Goal: Transaction & Acquisition: Purchase product/service

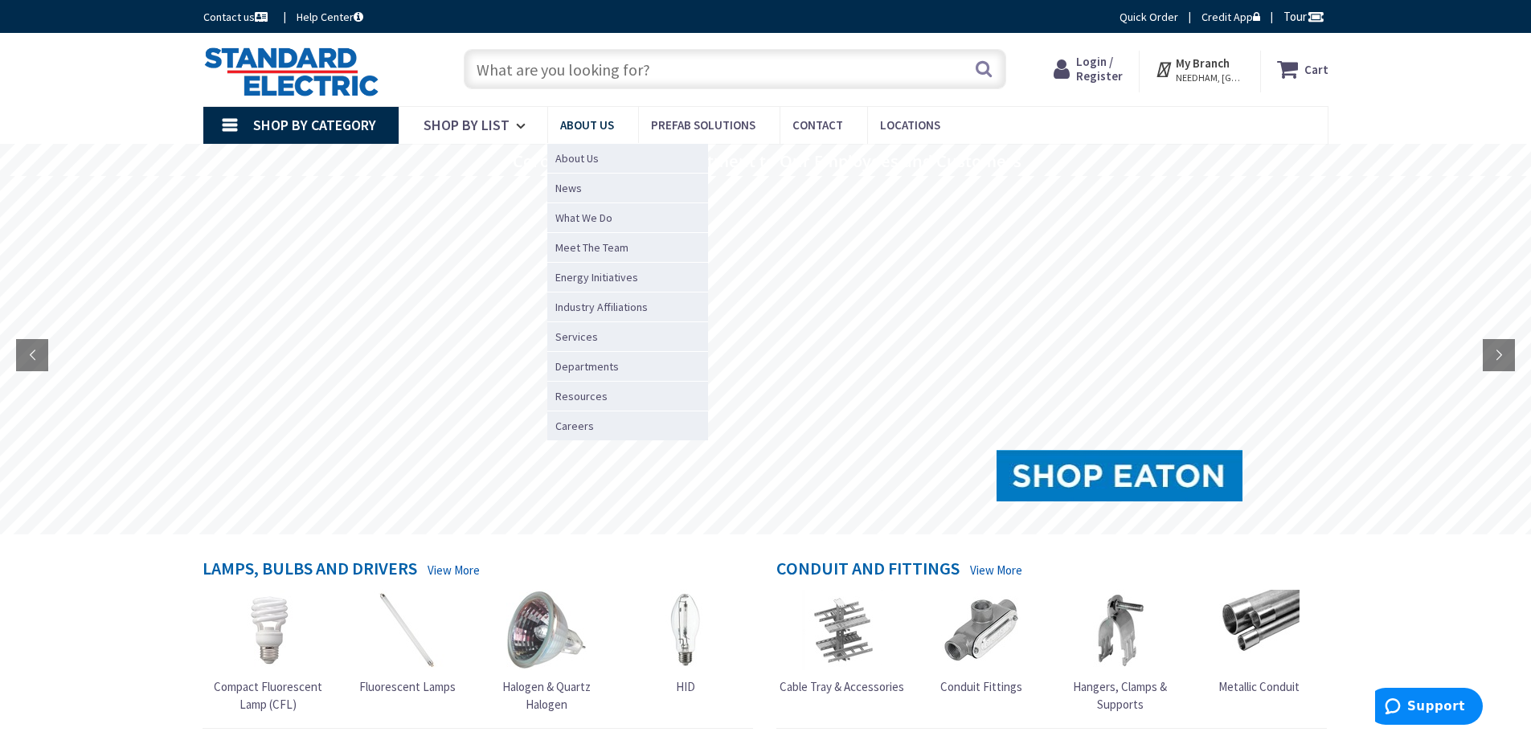
click at [585, 121] on span "About Us" at bounding box center [587, 124] width 54 height 15
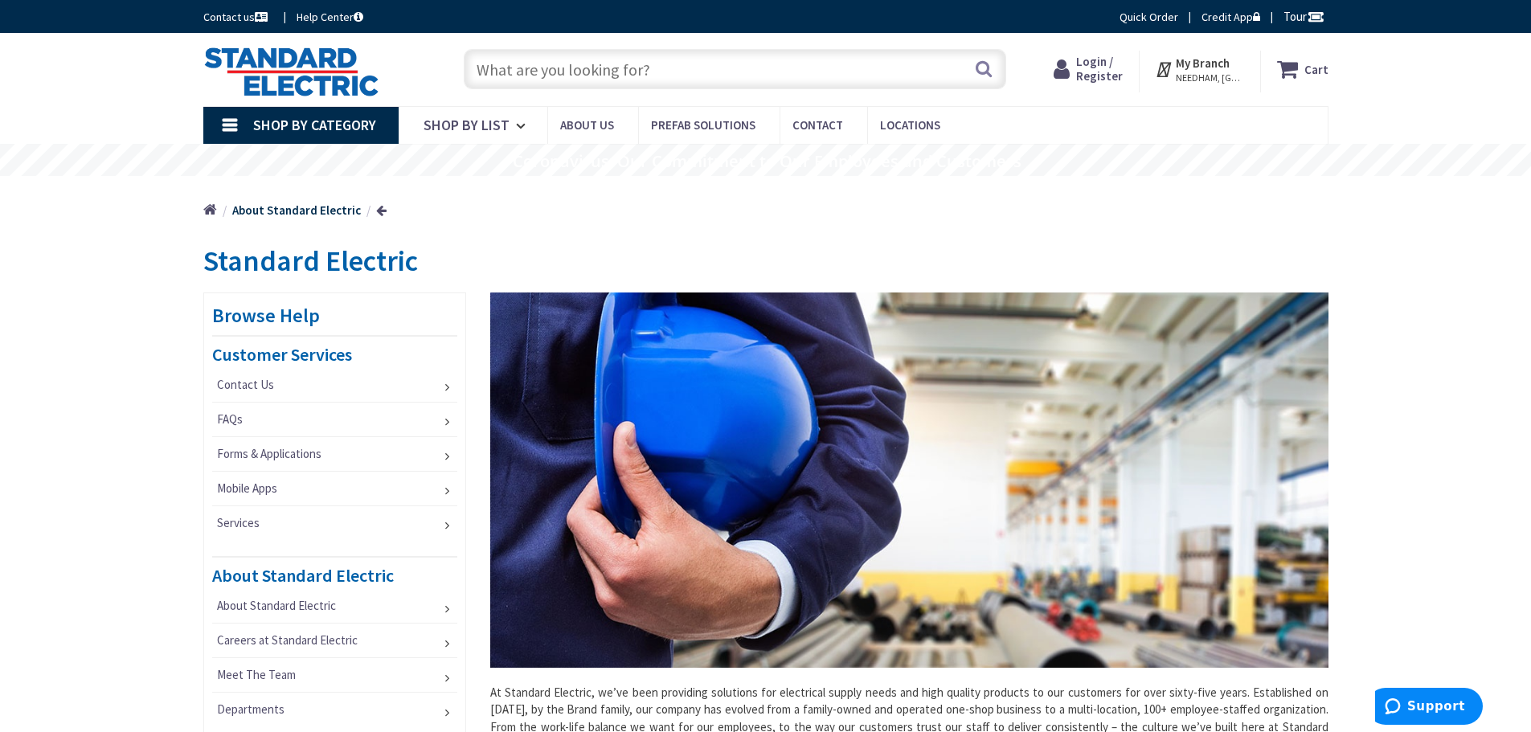
click at [251, 125] on link "Shop By Category" at bounding box center [300, 125] width 195 height 37
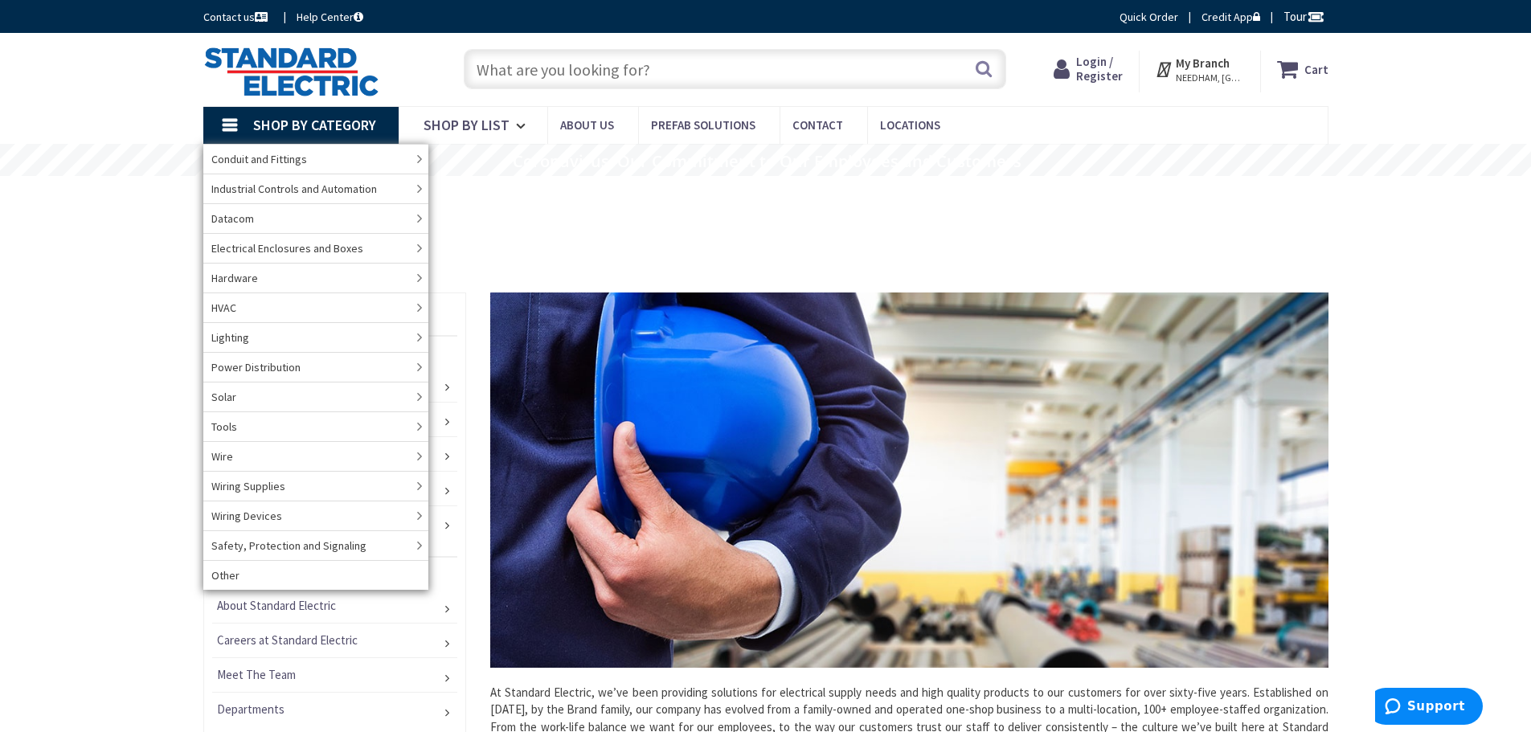
click at [561, 70] on input "text" at bounding box center [735, 69] width 542 height 40
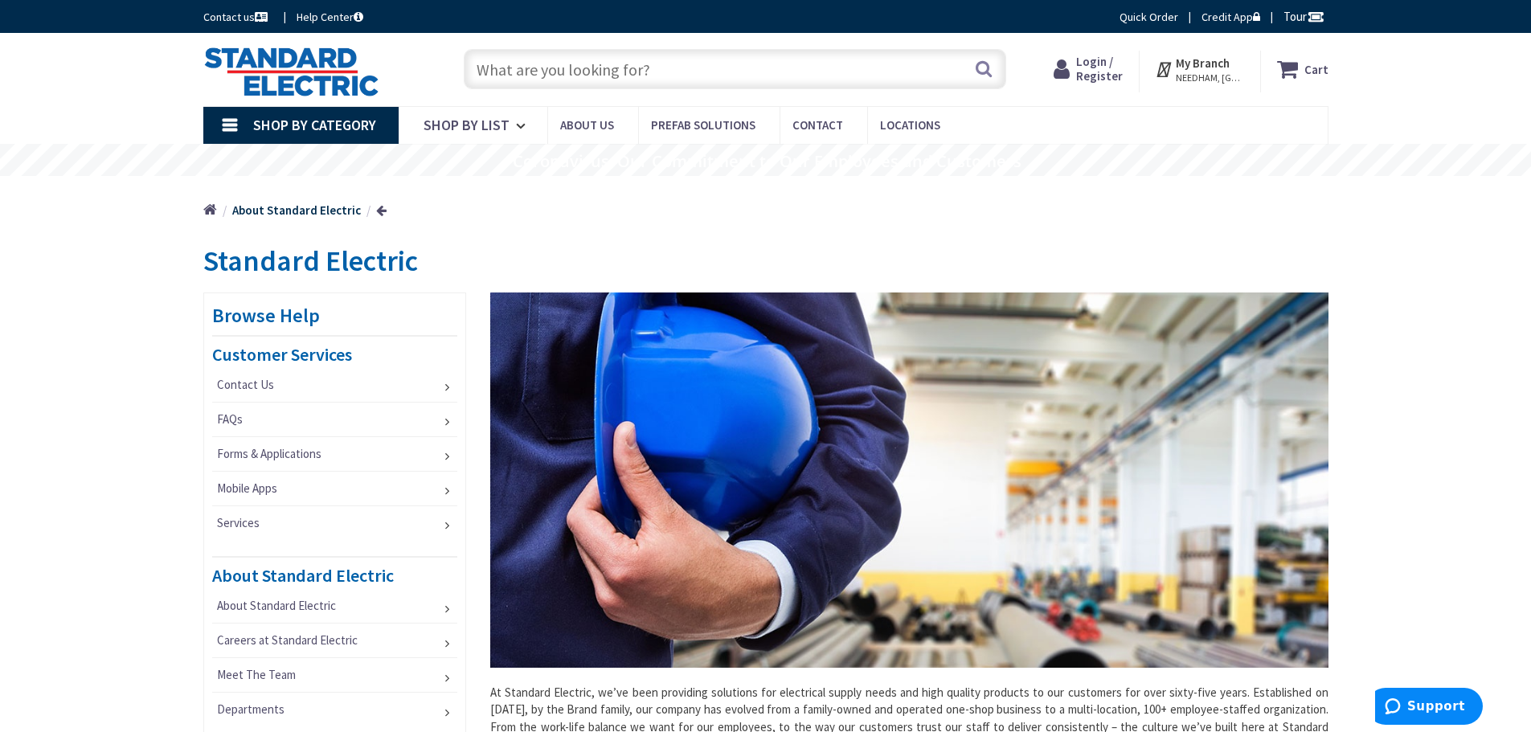
paste input "52501"
type input "52501"
click at [986, 74] on button "Search" at bounding box center [983, 69] width 21 height 36
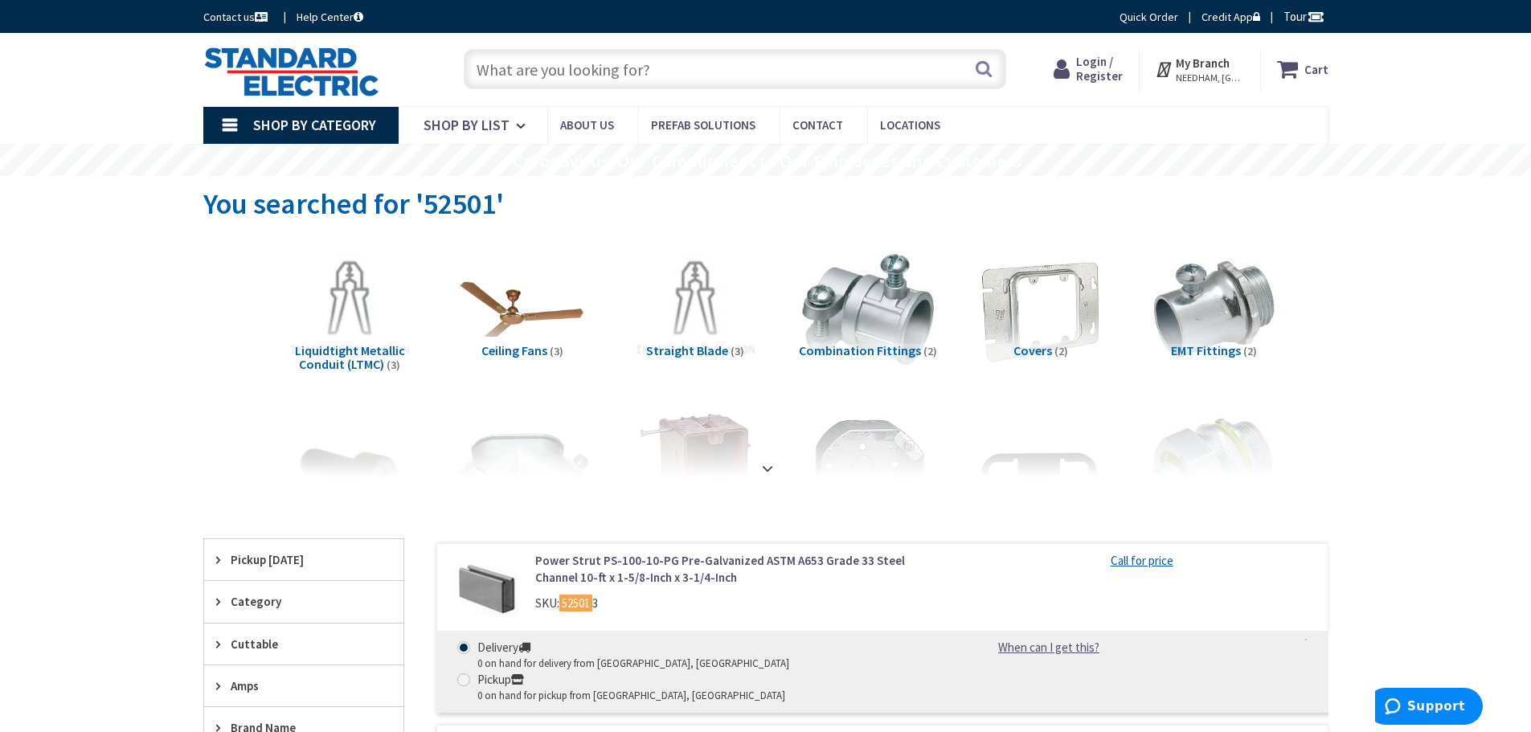
click at [489, 68] on input "text" at bounding box center [735, 69] width 542 height 40
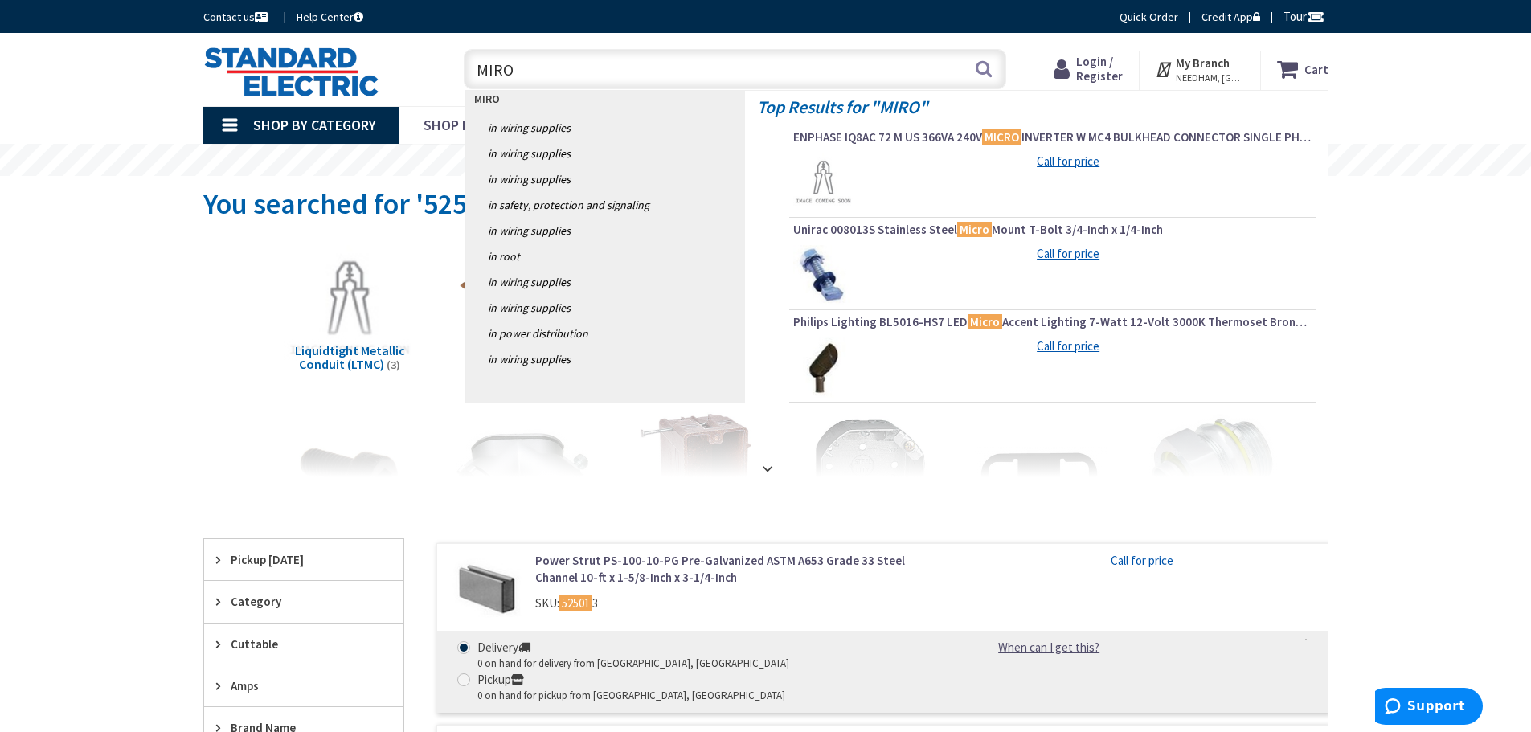
paste input "52501"
type input "MIRO 52501"
